Goal: Task Accomplishment & Management: Use online tool/utility

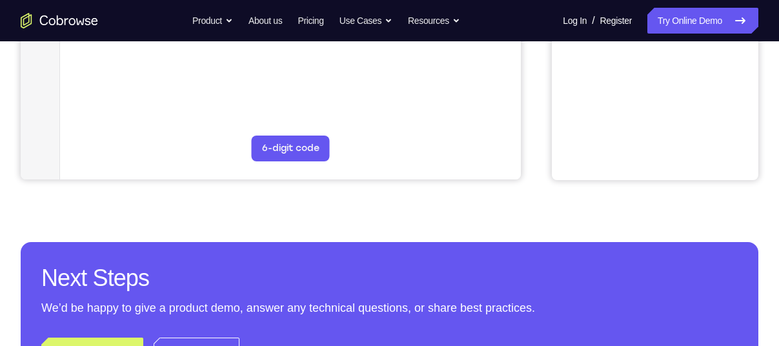
scroll to position [445, 0]
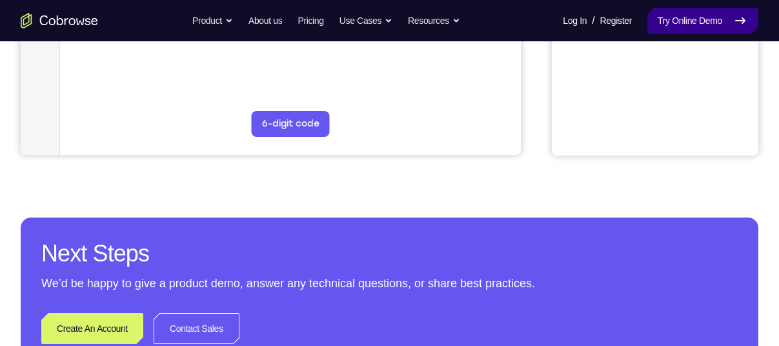
click at [658, 28] on link "Try Online Demo" at bounding box center [702, 21] width 111 height 26
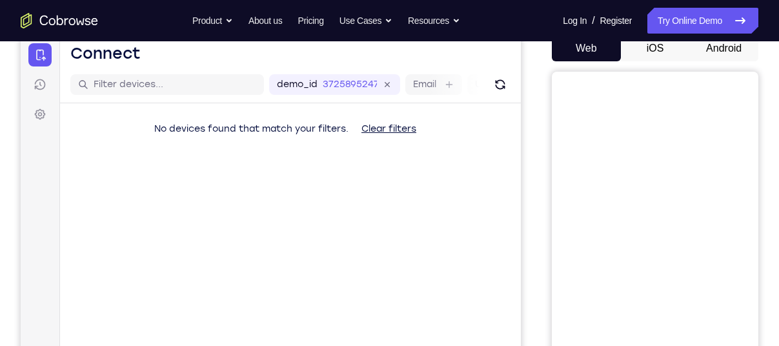
scroll to position [74, 0]
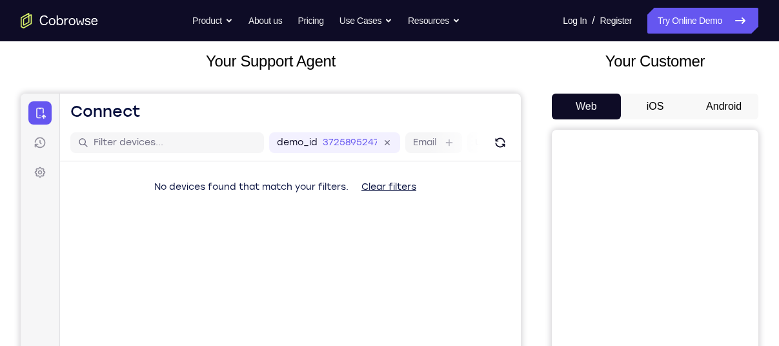
click at [712, 99] on button "Android" at bounding box center [723, 107] width 69 height 26
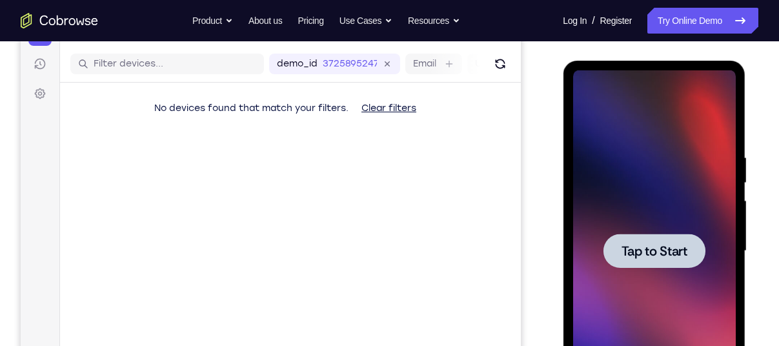
scroll to position [154, 0]
click at [632, 248] on span "Tap to Start" at bounding box center [654, 250] width 66 height 13
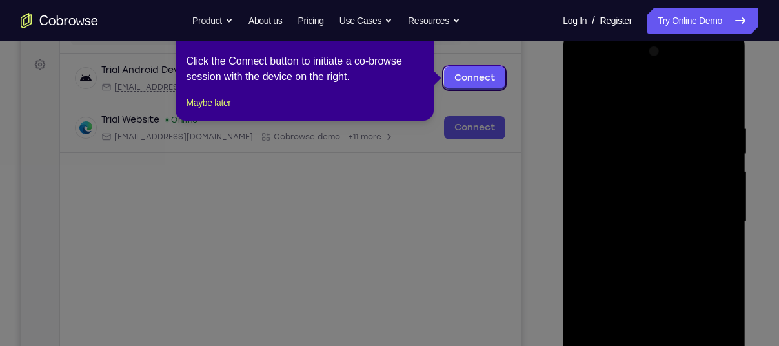
scroll to position [184, 0]
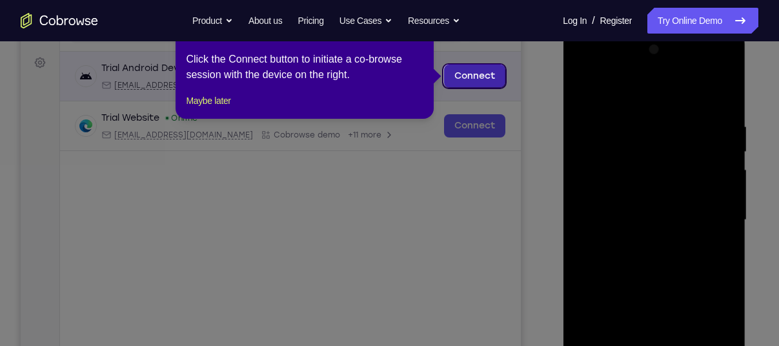
click at [494, 71] on link "Connect" at bounding box center [474, 76] width 61 height 23
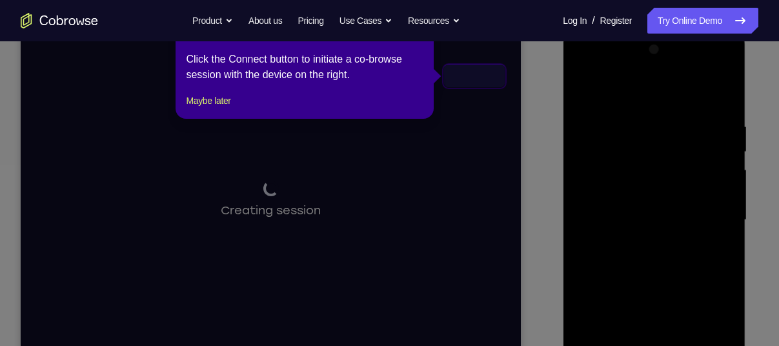
scroll to position [296, 0]
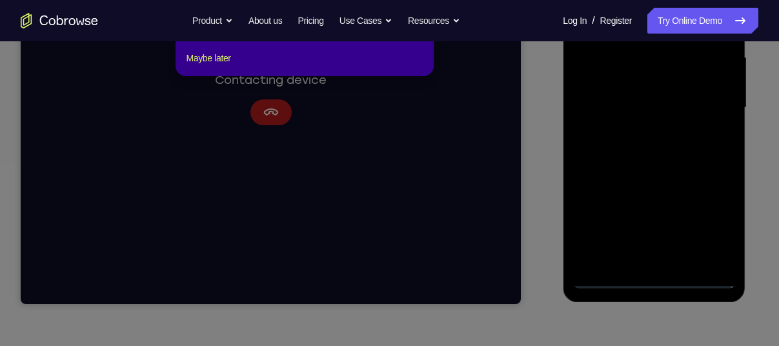
click at [647, 277] on icon at bounding box center [394, 149] width 789 height 394
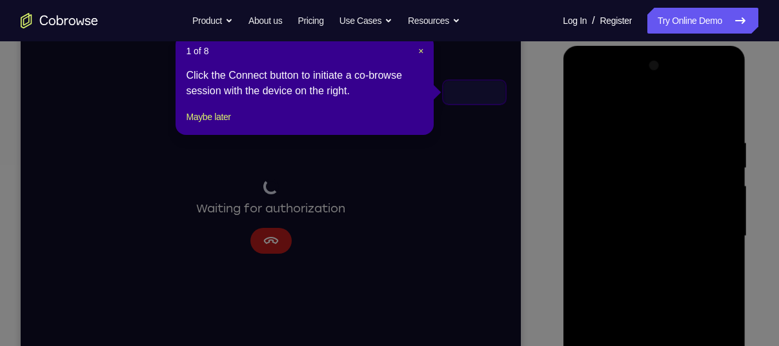
scroll to position [167, 0]
click at [423, 51] on span "×" at bounding box center [420, 51] width 5 height 10
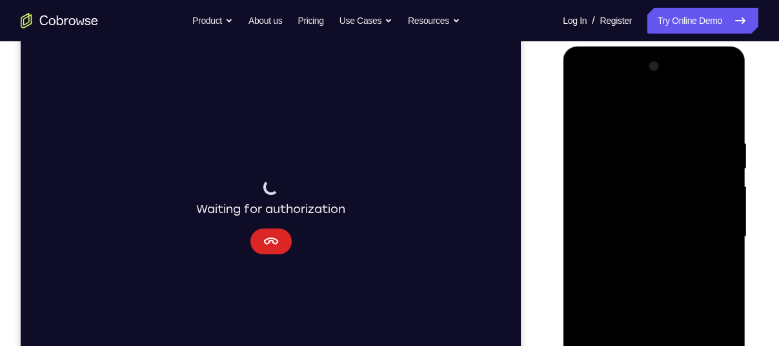
click at [283, 237] on button "Cancel" at bounding box center [270, 241] width 41 height 26
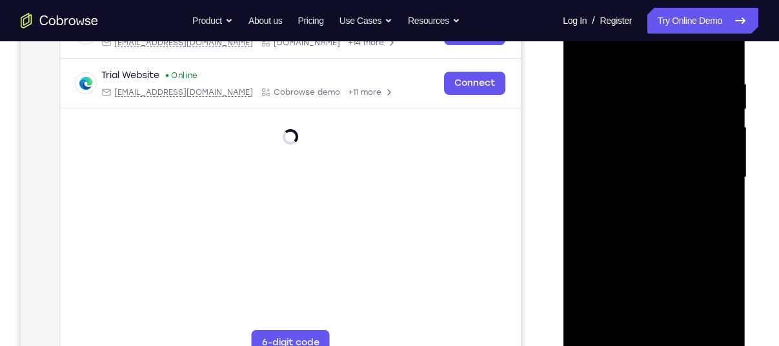
scroll to position [230, 0]
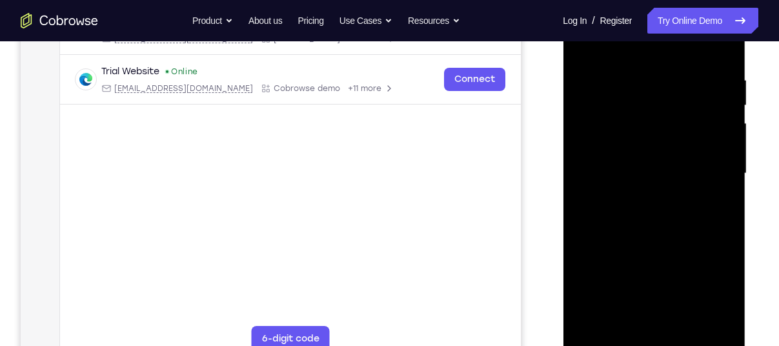
click at [656, 343] on div at bounding box center [653, 173] width 163 height 361
click at [647, 324] on div at bounding box center [653, 173] width 163 height 361
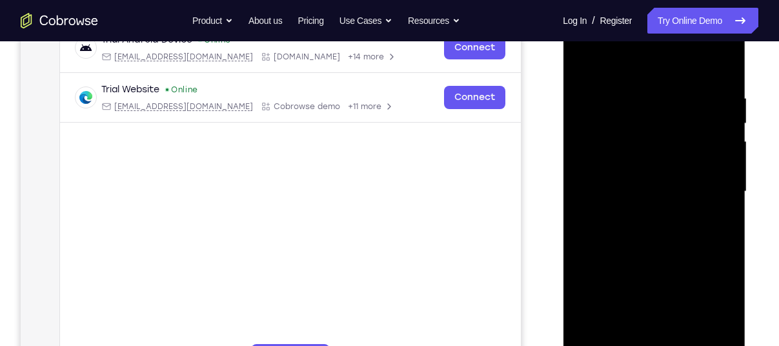
scroll to position [213, 0]
click at [718, 299] on div at bounding box center [653, 190] width 163 height 361
click at [603, 42] on div at bounding box center [653, 190] width 163 height 361
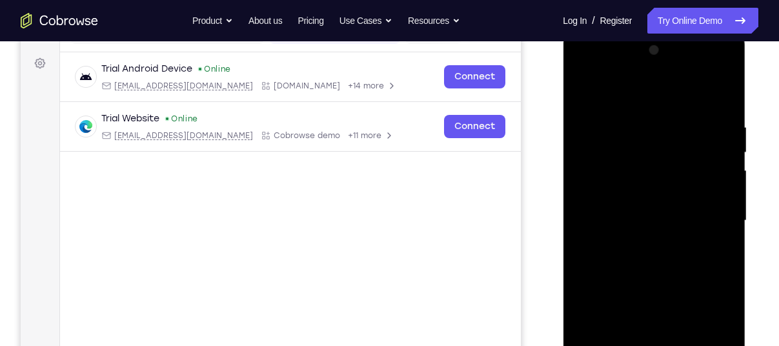
scroll to position [183, 0]
click at [701, 221] on div at bounding box center [653, 221] width 163 height 361
click at [640, 245] on div at bounding box center [653, 221] width 163 height 361
click at [645, 210] on div at bounding box center [653, 221] width 163 height 361
click at [646, 209] on div at bounding box center [653, 221] width 163 height 361
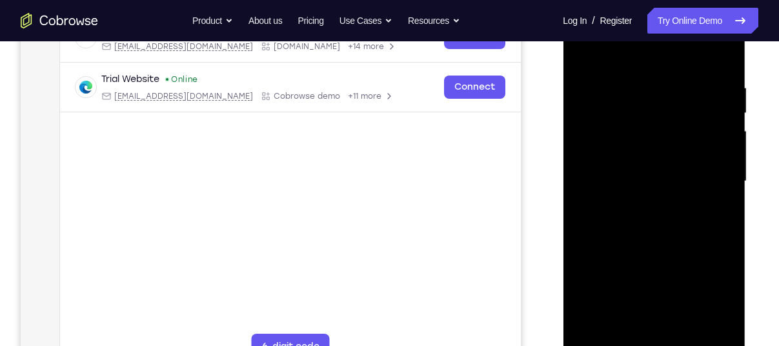
scroll to position [225, 0]
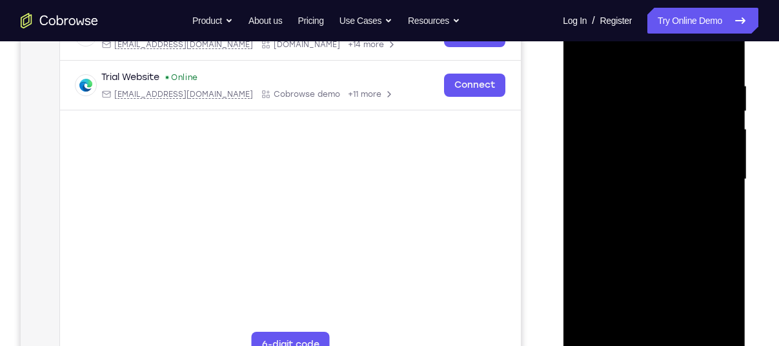
click at [661, 216] on div at bounding box center [653, 179] width 163 height 361
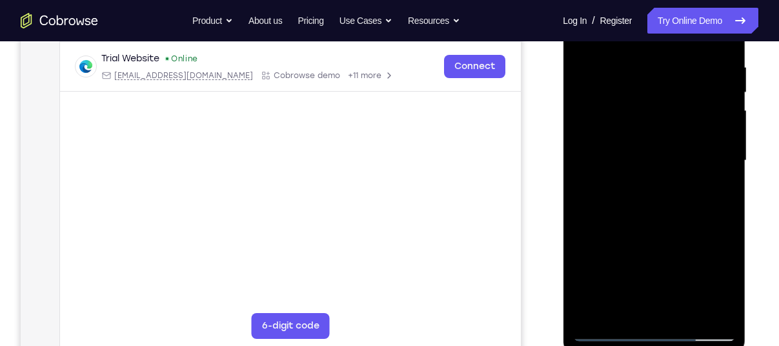
scroll to position [244, 0]
click at [706, 212] on div at bounding box center [653, 159] width 163 height 361
click at [725, 200] on div at bounding box center [653, 159] width 163 height 361
click at [723, 201] on div at bounding box center [653, 159] width 163 height 361
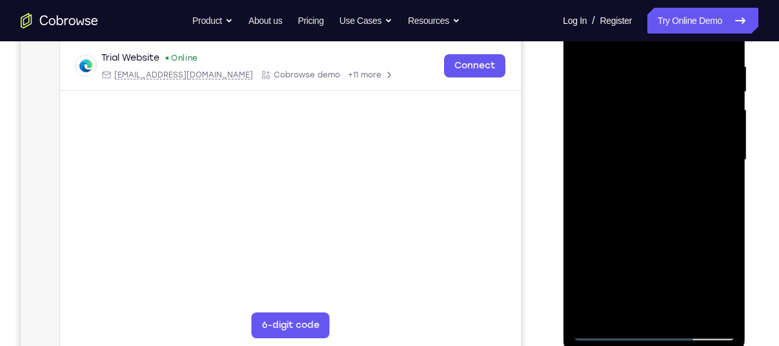
click at [723, 201] on div at bounding box center [653, 159] width 163 height 361
drag, startPoint x: 635, startPoint y: 57, endPoint x: 585, endPoint y: 73, distance: 52.0
click at [585, 73] on div at bounding box center [653, 159] width 163 height 361
click at [706, 152] on div at bounding box center [653, 159] width 163 height 361
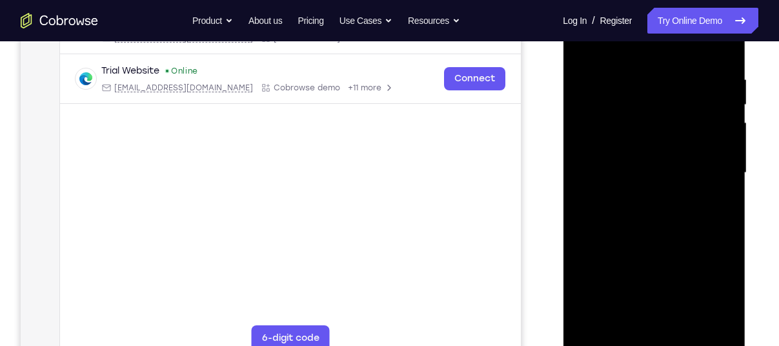
scroll to position [230, 0]
click at [725, 187] on div at bounding box center [653, 174] width 163 height 361
click at [726, 128] on div at bounding box center [653, 174] width 163 height 361
click at [718, 50] on div at bounding box center [653, 174] width 163 height 361
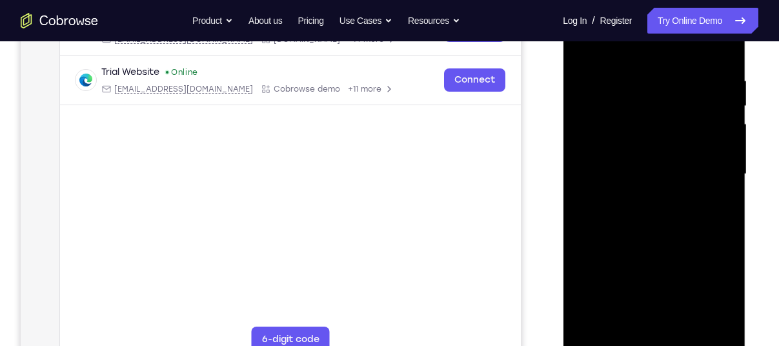
click at [678, 73] on div at bounding box center [653, 174] width 163 height 361
click at [591, 186] on div at bounding box center [653, 174] width 163 height 361
click at [719, 186] on div at bounding box center [653, 174] width 163 height 361
click at [586, 198] on div at bounding box center [653, 174] width 163 height 361
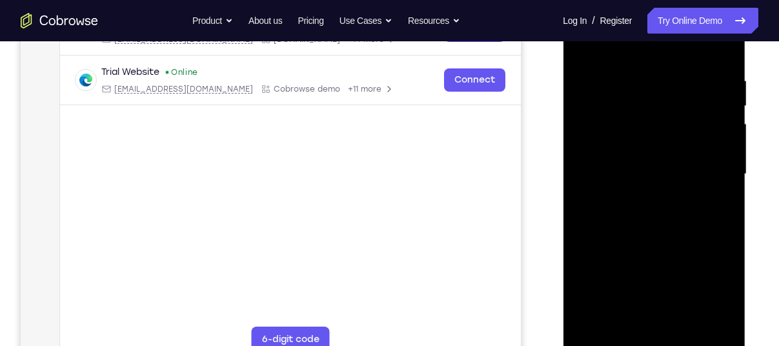
click at [720, 184] on div at bounding box center [653, 174] width 163 height 361
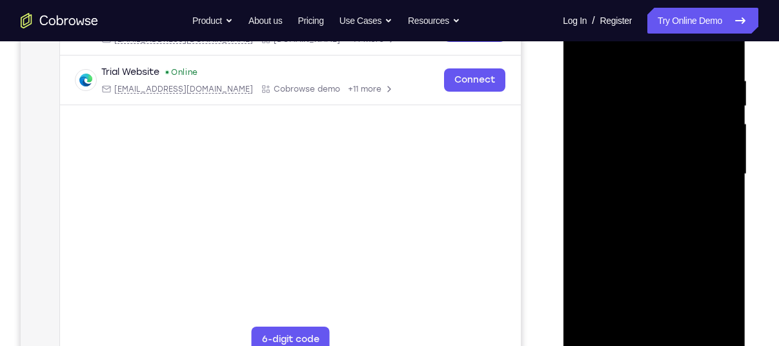
click at [720, 184] on div at bounding box center [653, 174] width 163 height 361
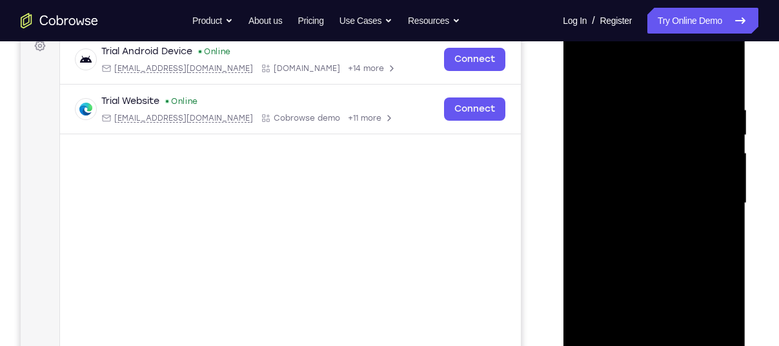
scroll to position [189, 0]
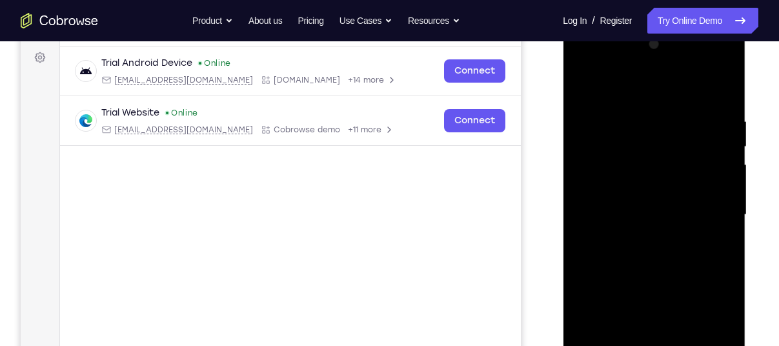
click at [716, 88] on div at bounding box center [653, 214] width 163 height 361
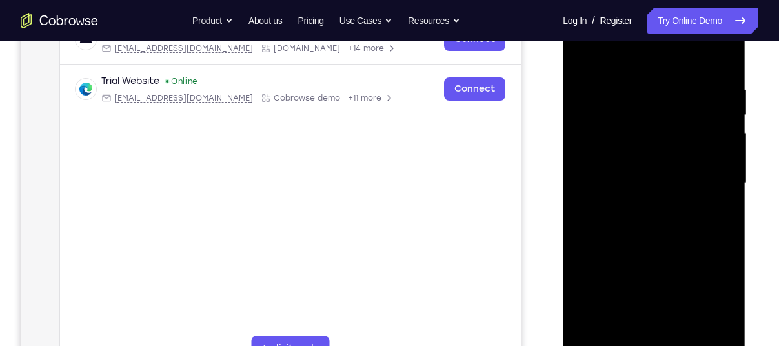
scroll to position [227, 0]
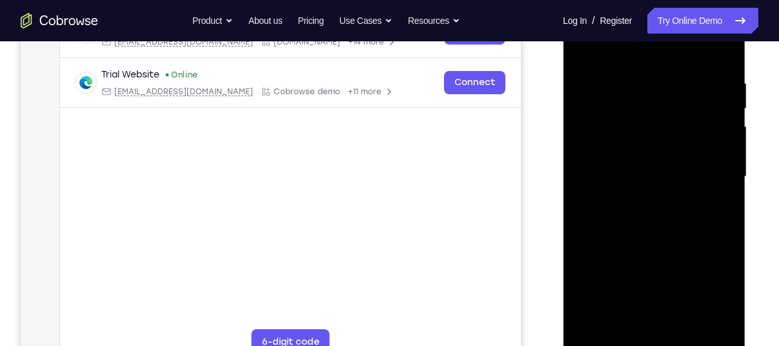
click at [712, 65] on div at bounding box center [653, 176] width 163 height 361
click at [688, 51] on div at bounding box center [653, 176] width 163 height 361
click at [718, 172] on div at bounding box center [653, 176] width 163 height 361
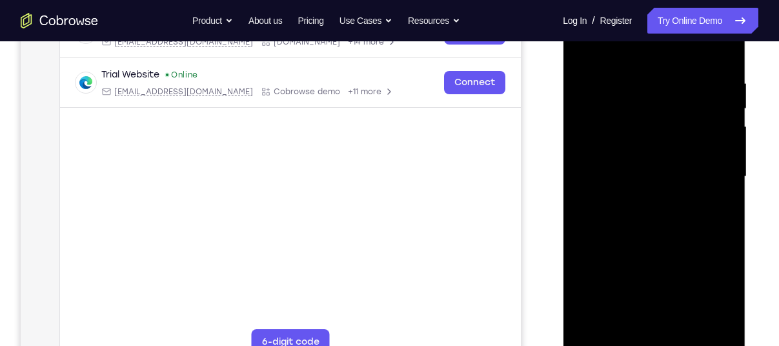
click at [720, 57] on div at bounding box center [653, 176] width 163 height 361
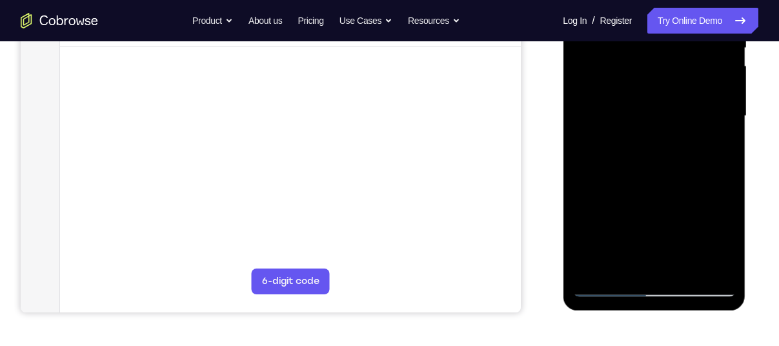
scroll to position [296, 0]
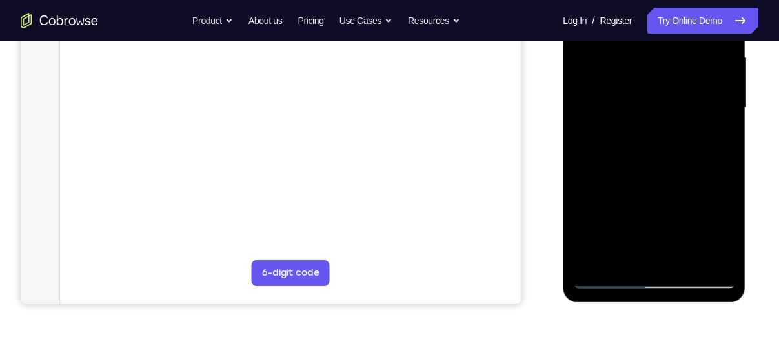
click at [628, 260] on div at bounding box center [653, 107] width 163 height 361
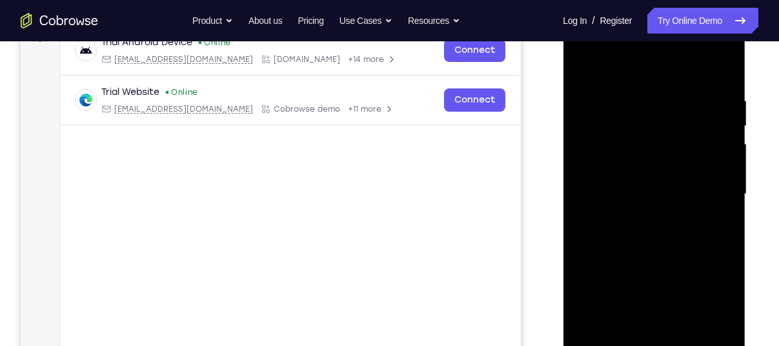
scroll to position [209, 0]
click at [654, 60] on div at bounding box center [653, 194] width 163 height 361
click at [636, 120] on div at bounding box center [653, 194] width 163 height 361
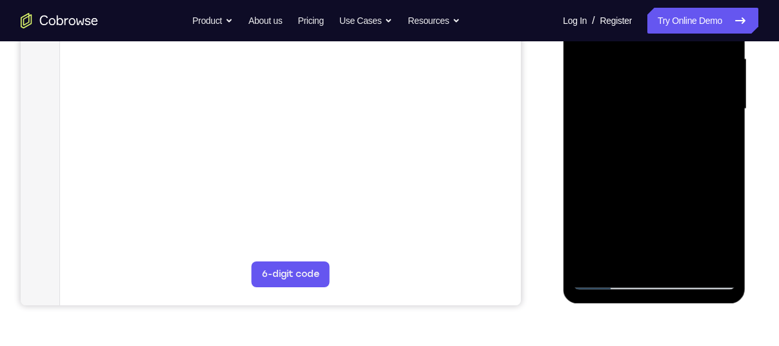
scroll to position [298, 0]
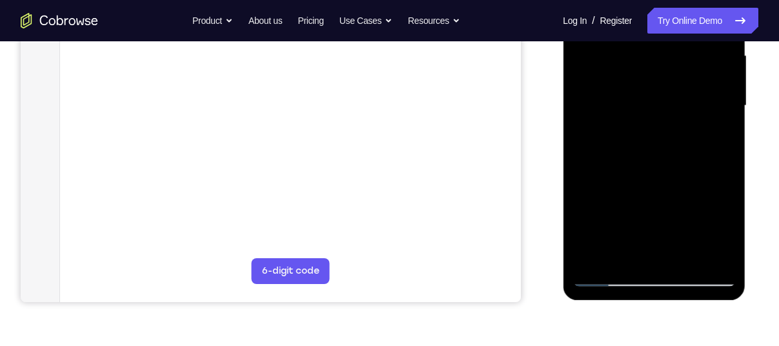
click at [612, 272] on div at bounding box center [653, 105] width 163 height 361
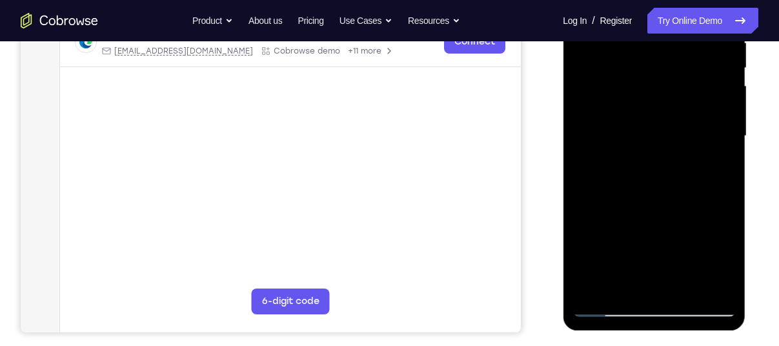
scroll to position [216, 0]
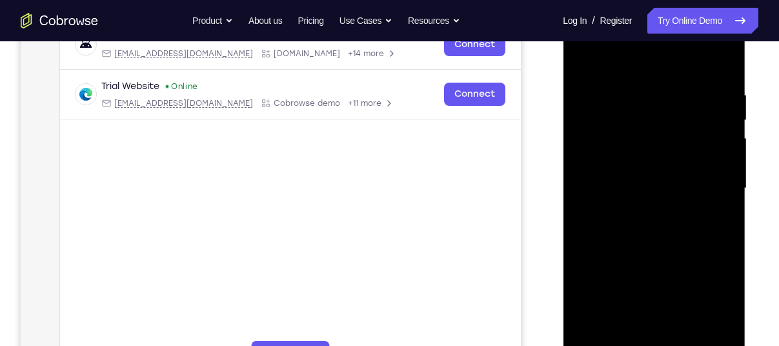
click at [585, 60] on div at bounding box center [653, 188] width 163 height 361
click at [720, 57] on div at bounding box center [653, 188] width 163 height 361
click at [675, 57] on div at bounding box center [653, 188] width 163 height 361
click at [723, 86] on div at bounding box center [653, 188] width 163 height 361
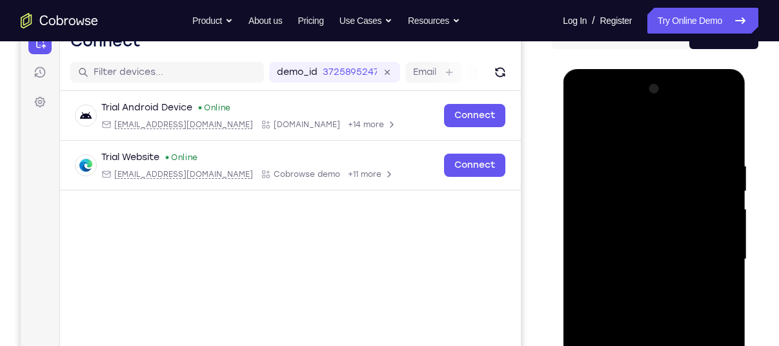
scroll to position [141, 0]
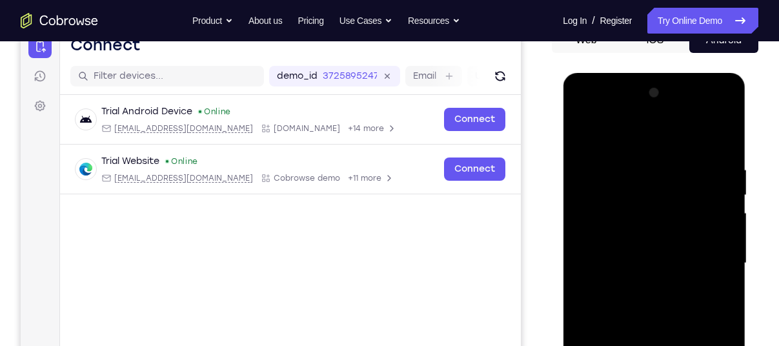
click at [654, 110] on div at bounding box center [653, 263] width 163 height 361
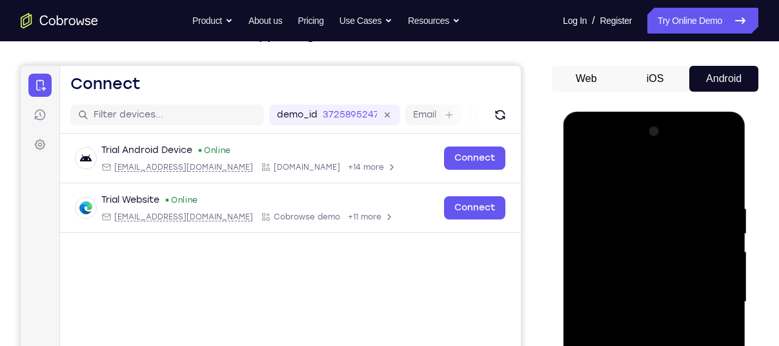
scroll to position [103, 0]
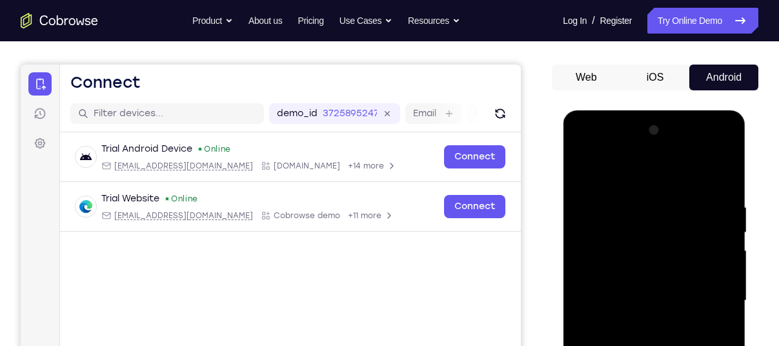
click at [595, 276] on div at bounding box center [653, 300] width 163 height 361
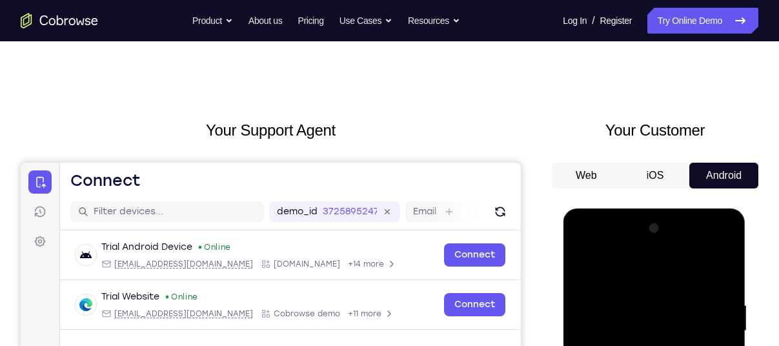
scroll to position [0, 0]
